Goal: Check status: Check status

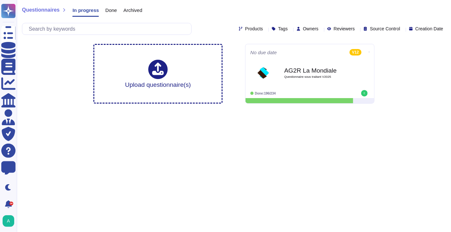
click at [111, 12] on span "Done" at bounding box center [111, 10] width 12 height 5
